Goal: Navigation & Orientation: Find specific page/section

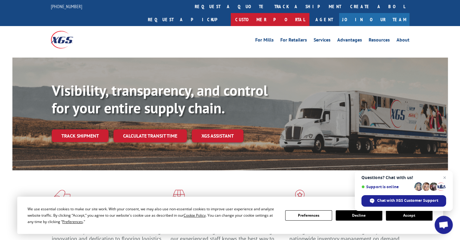
click at [309, 13] on link "Customer Portal" at bounding box center [270, 19] width 79 height 13
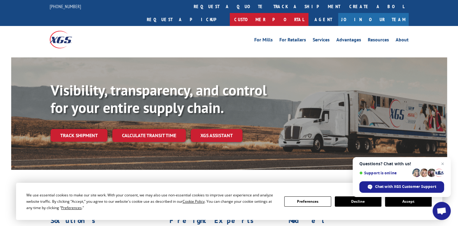
click at [308, 13] on link "Customer Portal" at bounding box center [269, 19] width 79 height 13
